Goal: Task Accomplishment & Management: Complete application form

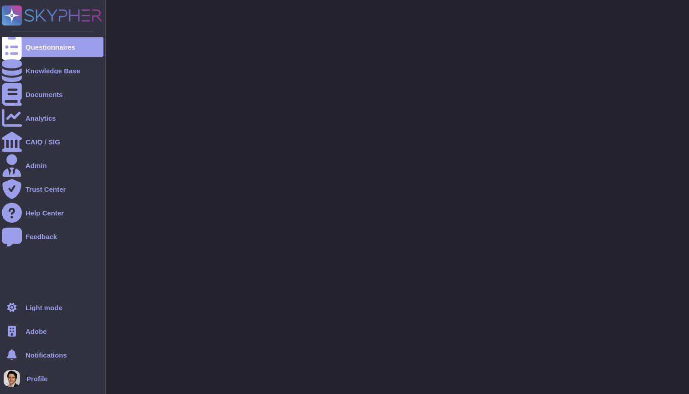
click at [39, 331] on span "Adobe" at bounding box center [36, 331] width 21 height 7
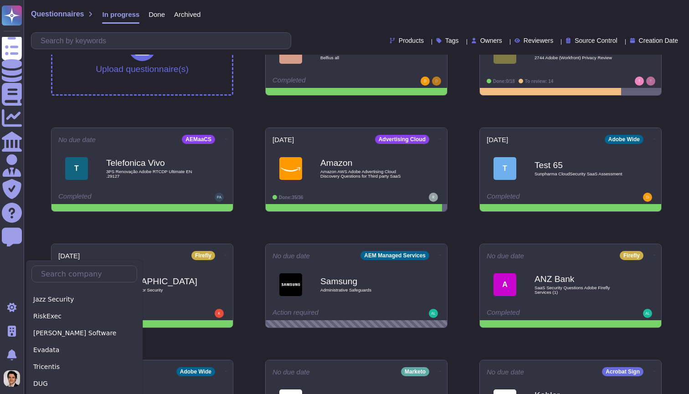
scroll to position [57, 0]
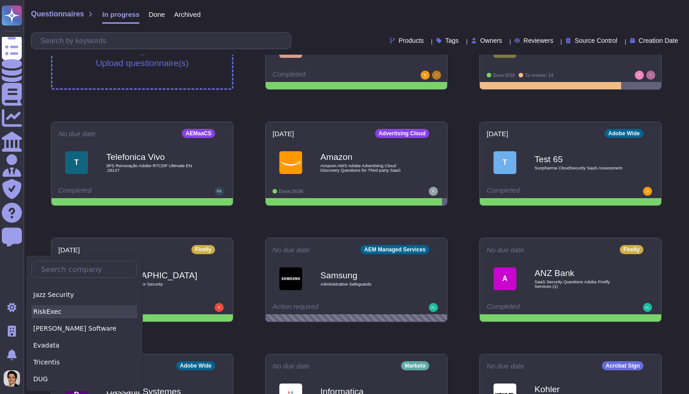
click at [55, 317] on div "RiskExec" at bounding box center [84, 311] width 106 height 13
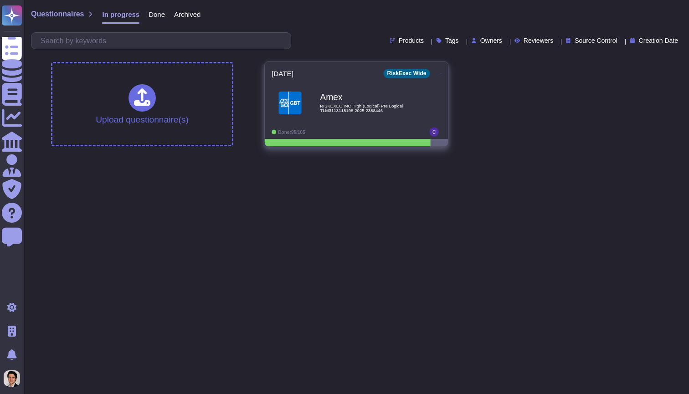
click at [325, 130] on div "Done: 95/105" at bounding box center [328, 132] width 113 height 9
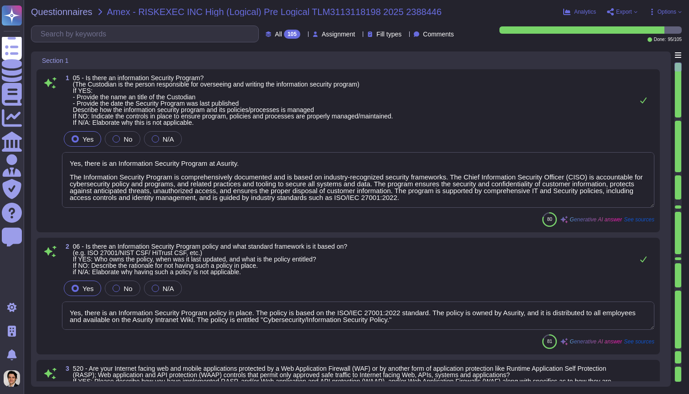
type textarea "Yes, there is an Information Security Program at Asurity. The Information Secur…"
type textarea "Yes, there is an Information Security Program policy in place. The policy is ba…"
type textarea "Yes, our Internet-facing web applications are protected by Web Application Fire…"
type textarea "Yes, there is a Data Governance and Classification Policy in place at Asurity. …"
click at [157, 37] on input "text" at bounding box center [147, 34] width 222 height 16
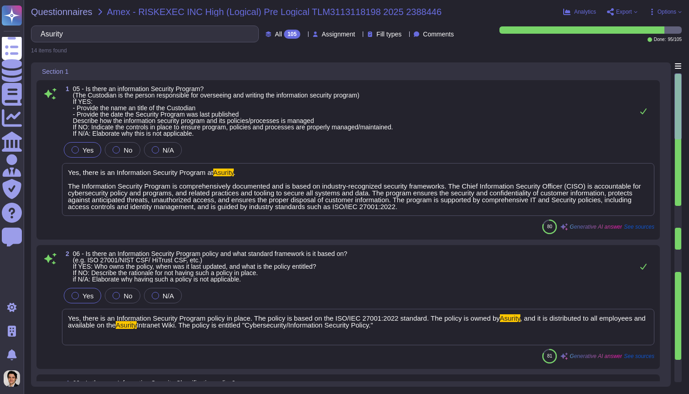
type input "Asurity"
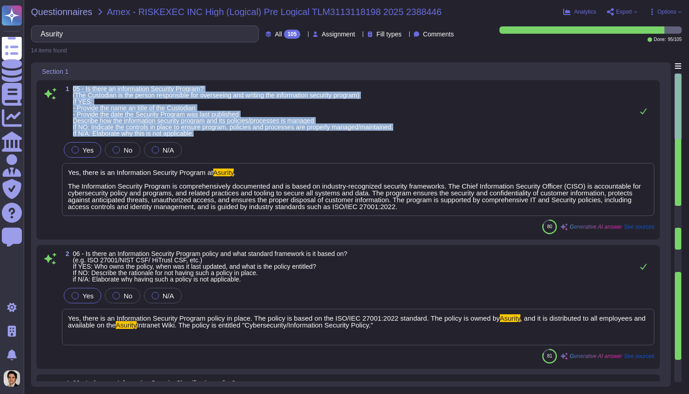
drag, startPoint x: 72, startPoint y: 88, endPoint x: 202, endPoint y: 135, distance: 138.4
click at [202, 135] on span "1 05 - Is there an information Security Program? (The Custodian is the person r…" at bounding box center [227, 111] width 331 height 51
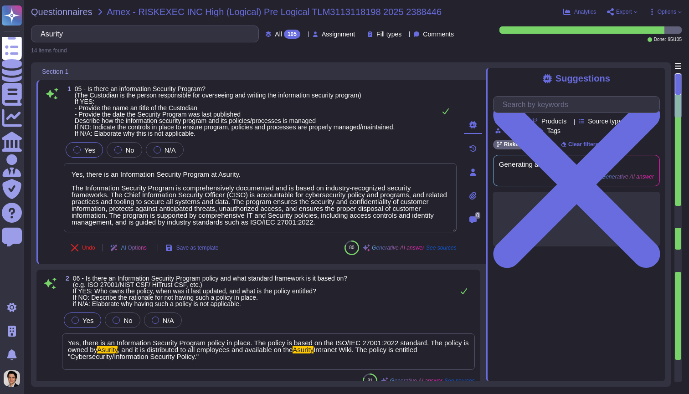
type textarea "Yes, there is an Information Security Program at Asurity. The Information Secur…"
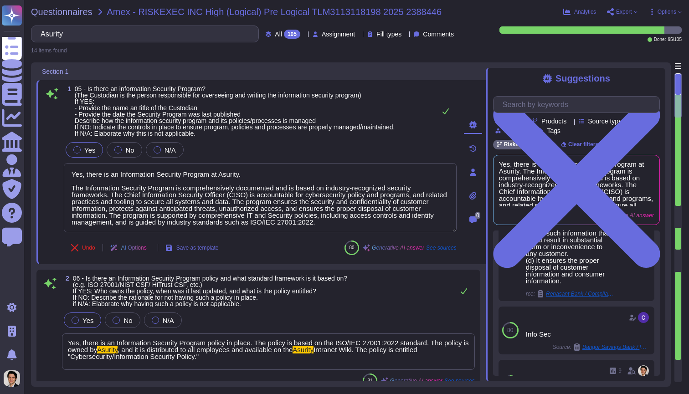
scroll to position [526, 0]
